Goal: Task Accomplishment & Management: Use online tool/utility

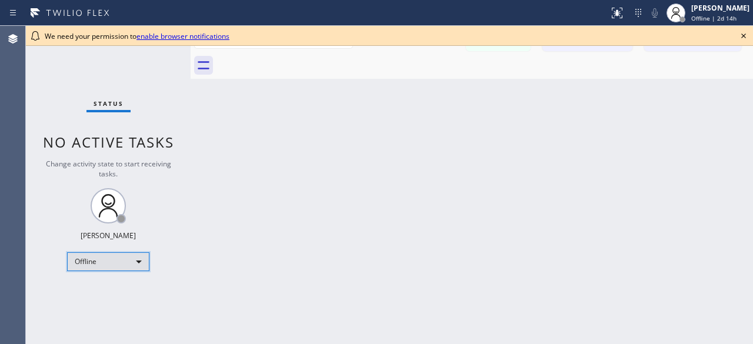
click at [137, 257] on div "Offline" at bounding box center [108, 261] width 82 height 19
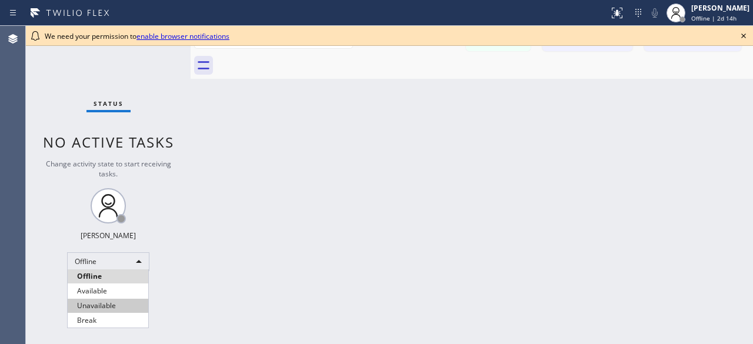
click at [108, 302] on li "Unavailable" at bounding box center [108, 306] width 81 height 14
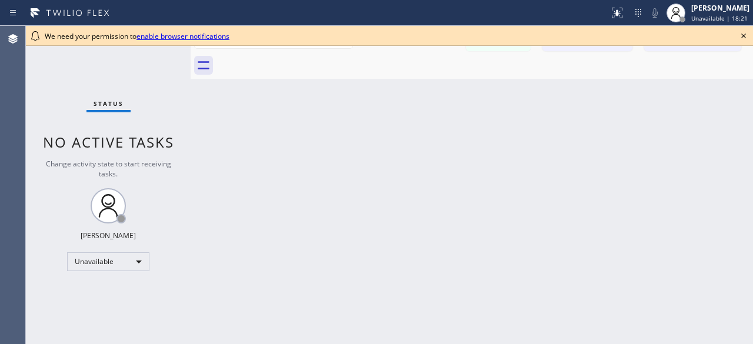
click at [744, 35] on icon at bounding box center [743, 36] width 5 height 5
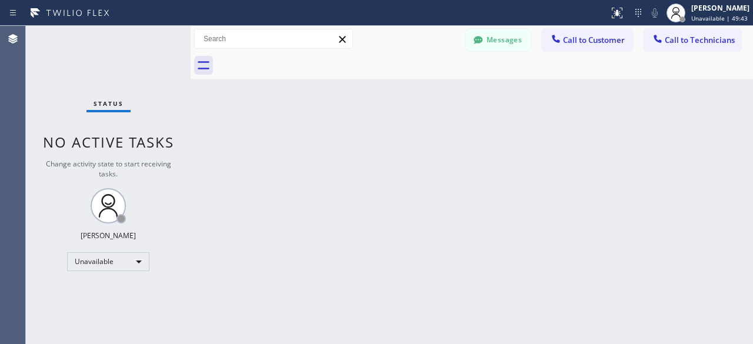
click at [31, 77] on div "Status No active tasks Change activity state to start receiving tasks. [PERSON_…" at bounding box center [108, 185] width 165 height 318
click at [35, 62] on div "Status No active tasks Change activity state to start receiving tasks. [PERSON_…" at bounding box center [108, 185] width 165 height 318
